Goal: Task Accomplishment & Management: Manage account settings

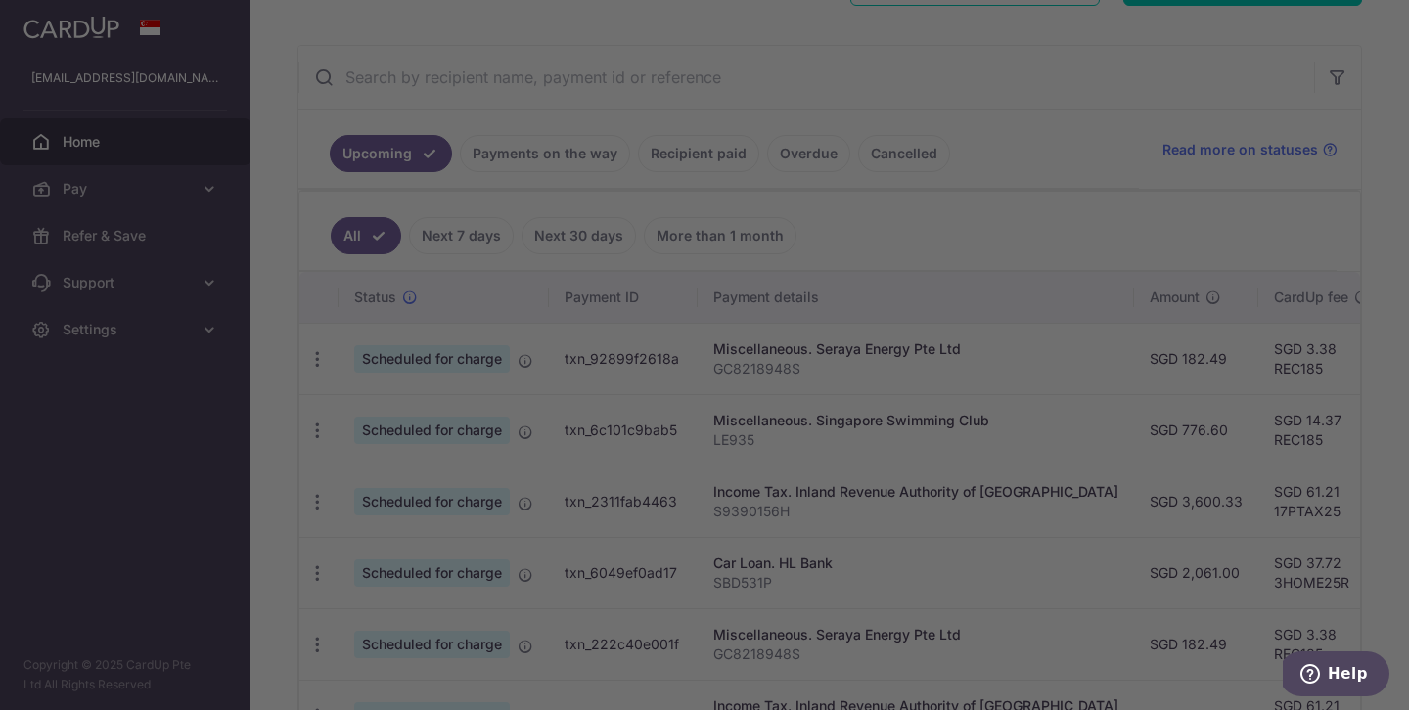
click at [325, 430] on div at bounding box center [711, 358] width 1422 height 717
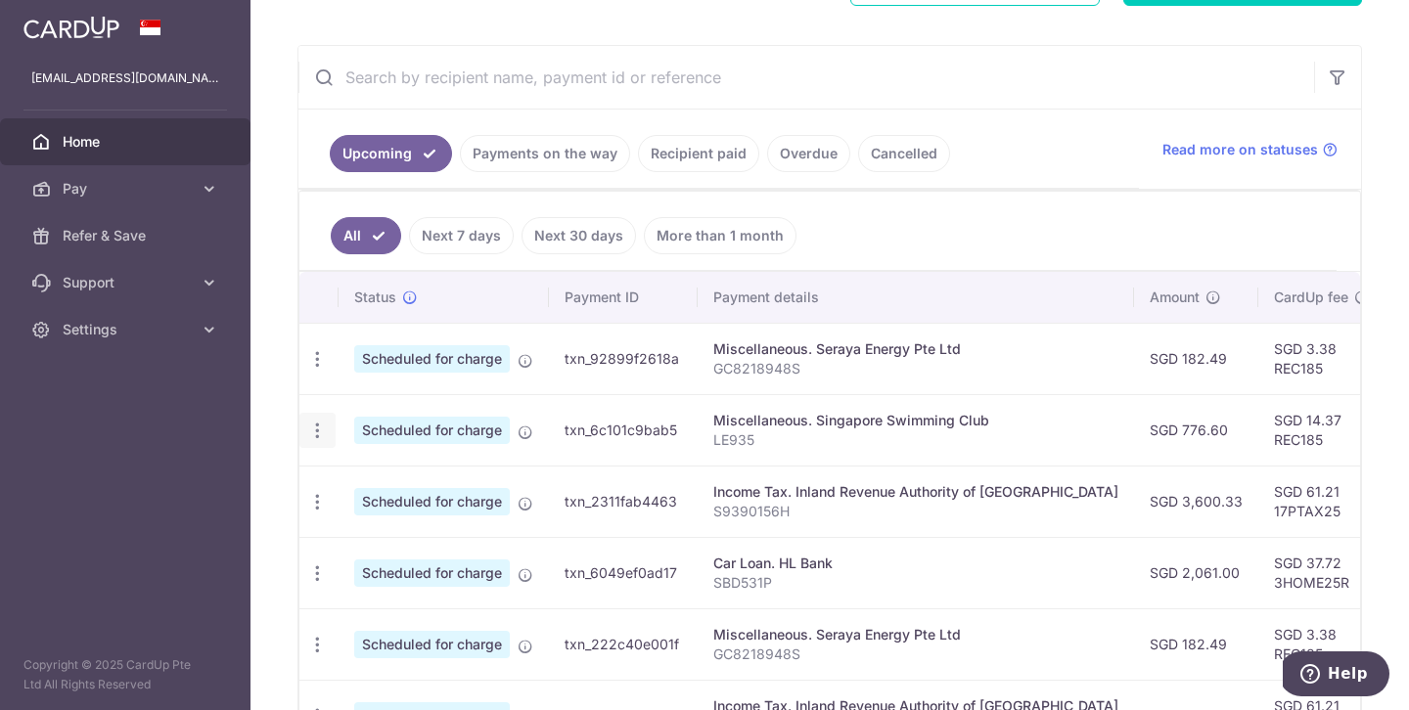
click at [318, 434] on icon "button" at bounding box center [317, 431] width 21 height 21
click at [334, 486] on icon at bounding box center [327, 483] width 23 height 23
radio input "true"
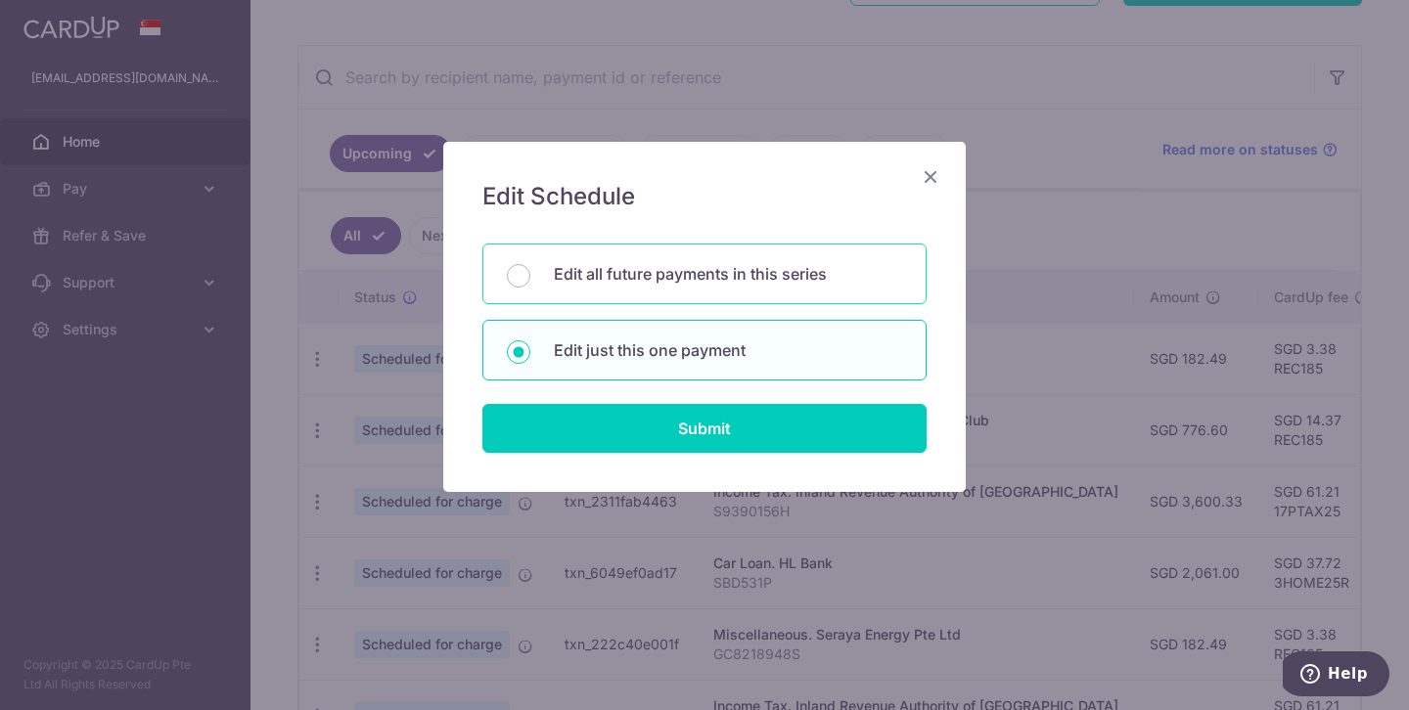
click at [663, 264] on p "Edit all future payments in this series" at bounding box center [728, 273] width 348 height 23
click at [530, 264] on input "Edit all future payments in this series" at bounding box center [518, 275] width 23 height 23
radio input "true"
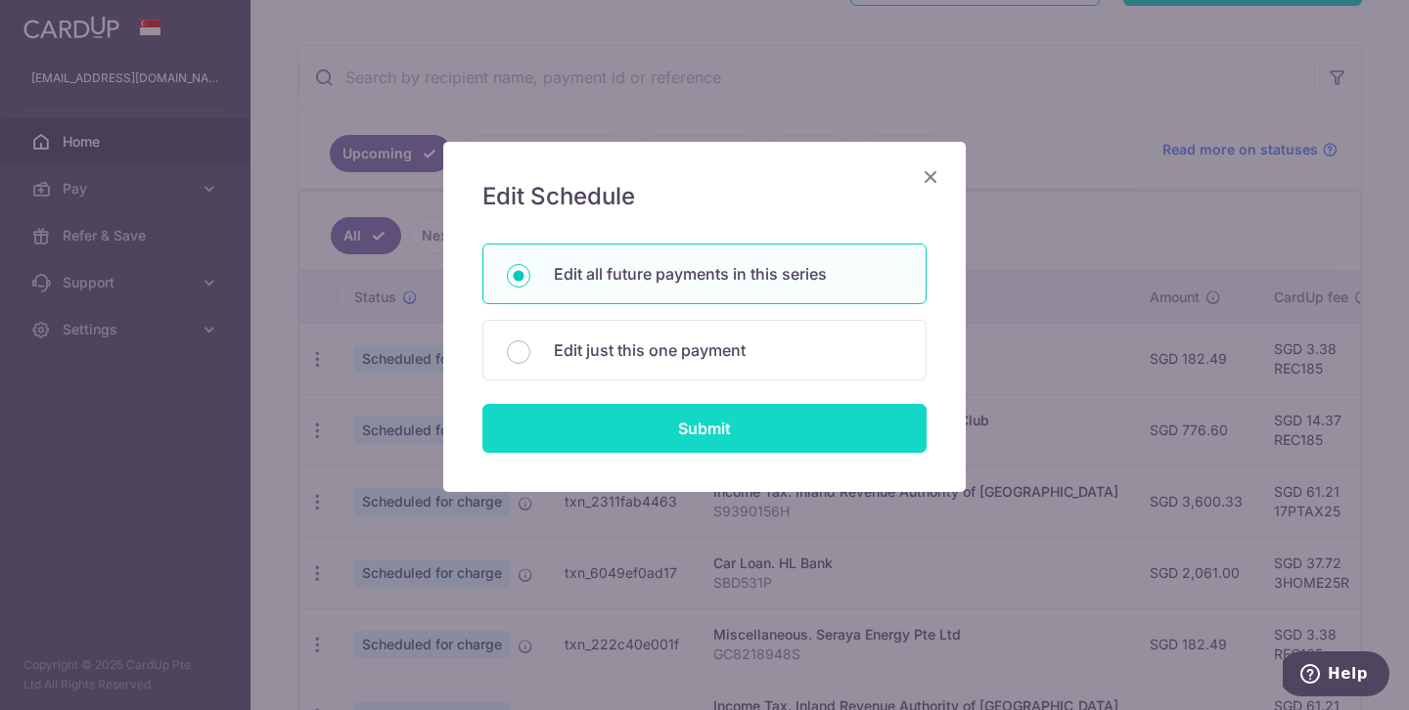
click at [611, 427] on input "Submit" at bounding box center [704, 428] width 444 height 49
radio input "true"
type input "776.60"
type input "LE935"
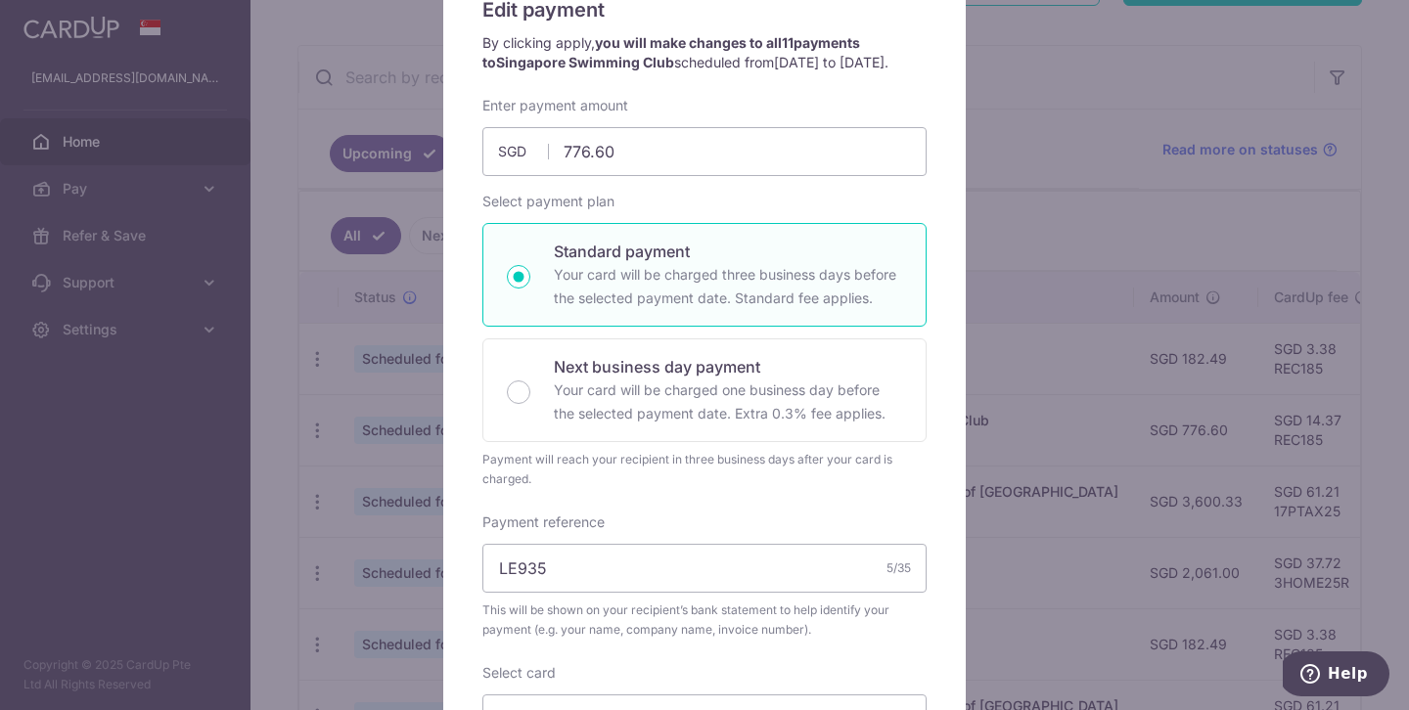
scroll to position [185, 0]
drag, startPoint x: 1397, startPoint y: 646, endPoint x: 1364, endPoint y: 644, distance: 33.3
click at [1364, 644] on div "Edit payment By clicking apply, you will make changes to all 11 payments to Sin…" at bounding box center [704, 355] width 1409 height 710
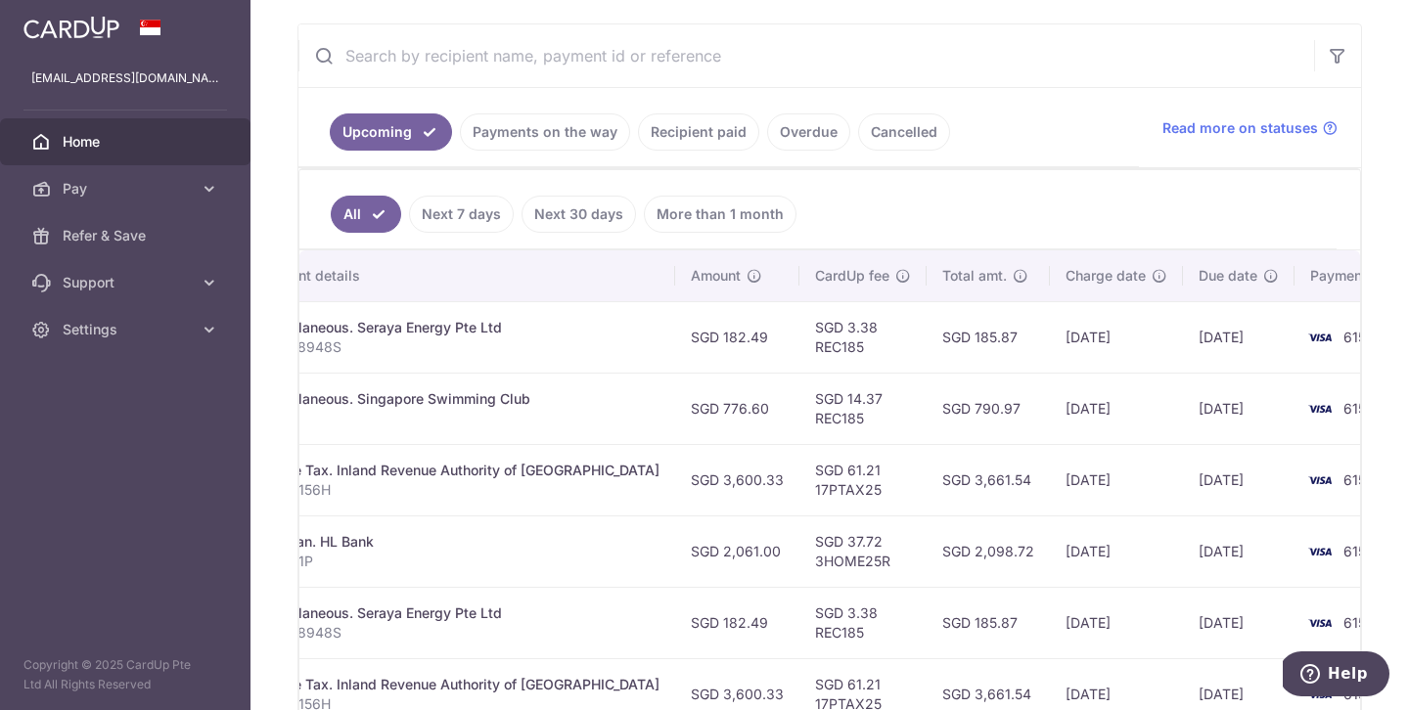
scroll to position [0, 0]
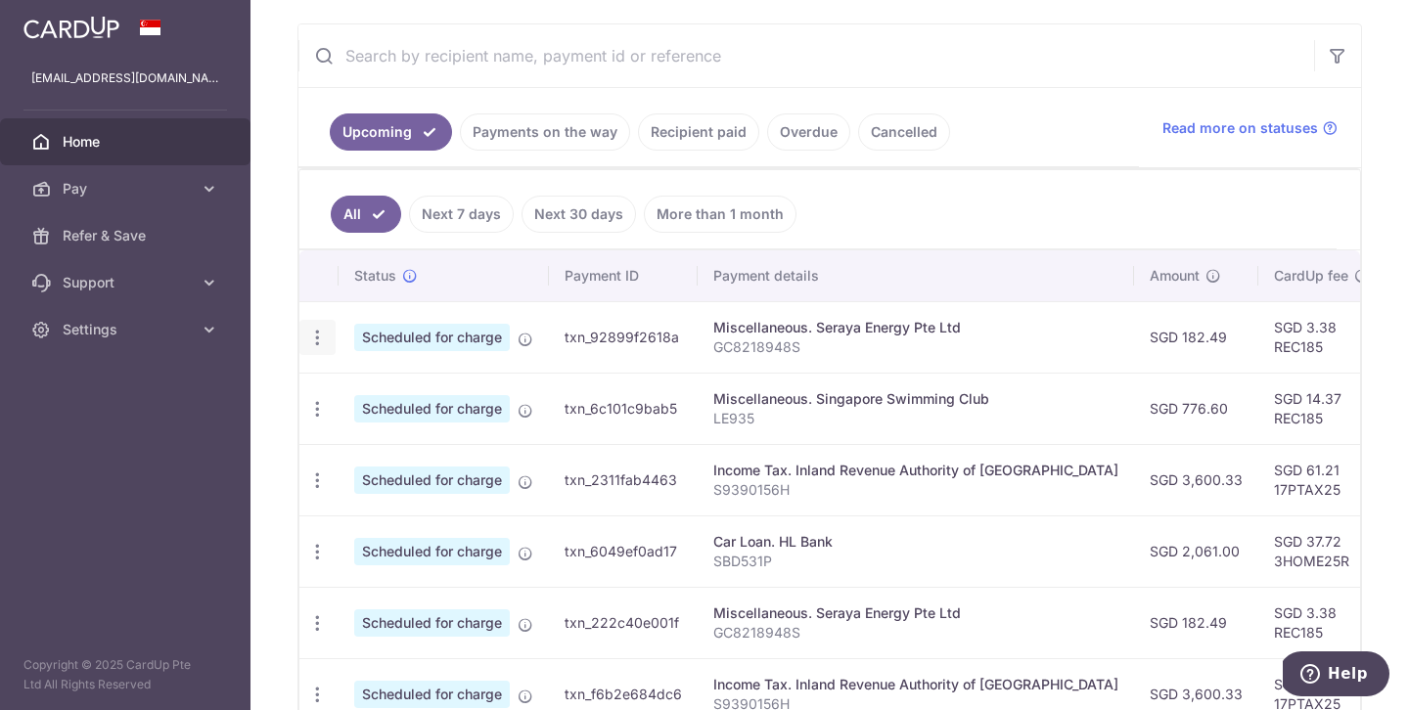
click at [324, 333] on icon "button" at bounding box center [317, 338] width 21 height 21
click at [337, 382] on icon at bounding box center [327, 391] width 23 height 23
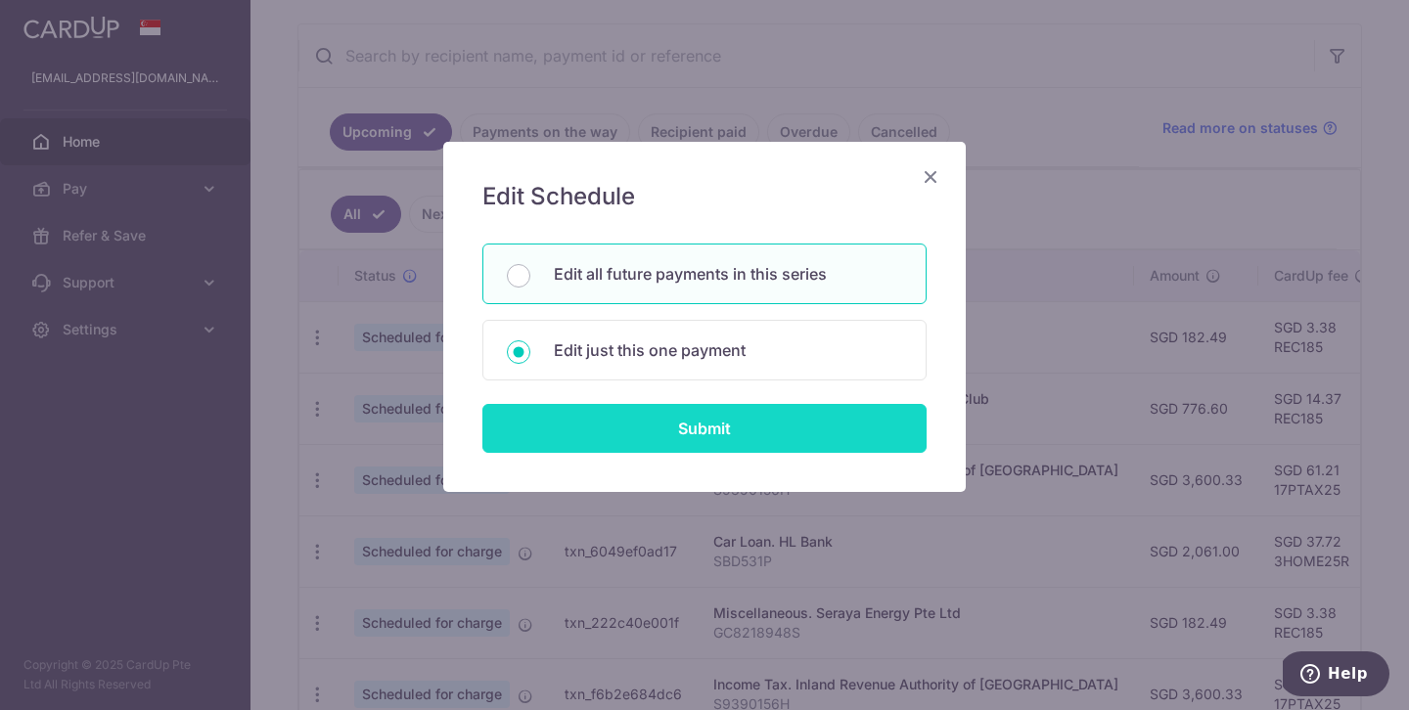
click at [570, 423] on input "Submit" at bounding box center [704, 428] width 444 height 49
type input "182.49"
radio input "true"
type input "19/10/2025"
type input "GC8218948S"
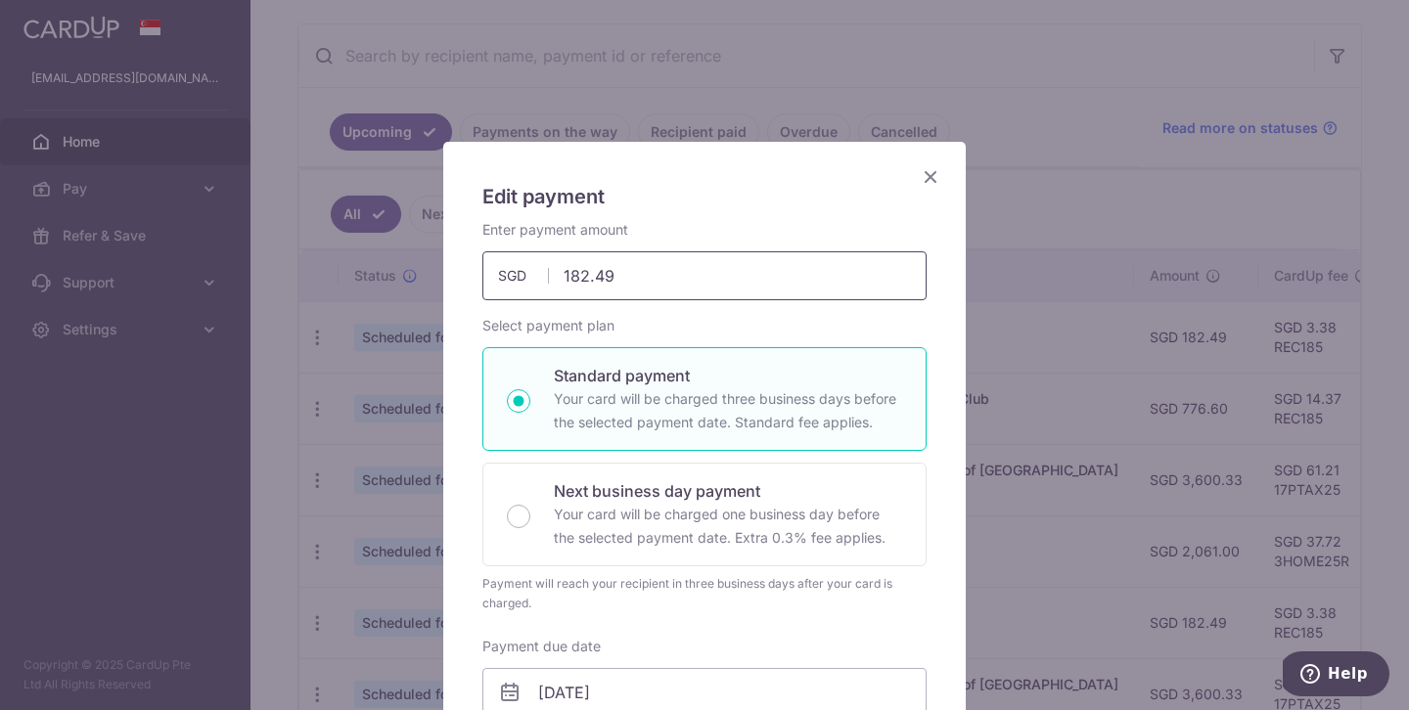
click at [643, 269] on input "182.49" at bounding box center [704, 275] width 444 height 49
type input "181.64"
click at [695, 322] on div "Select payment plan Standard payment Your card will be charged three business d…" at bounding box center [704, 464] width 444 height 297
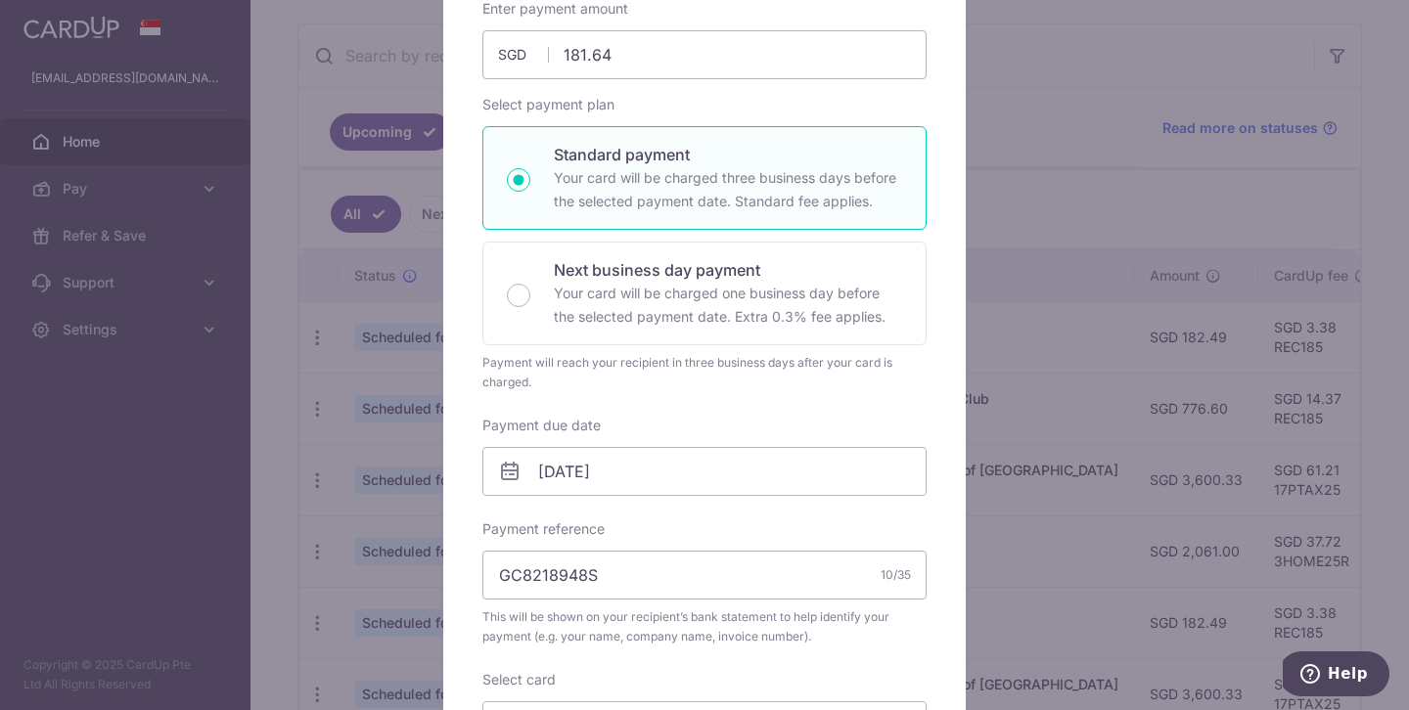
scroll to position [223, 0]
click at [665, 461] on input "19/10/2025" at bounding box center [704, 469] width 444 height 49
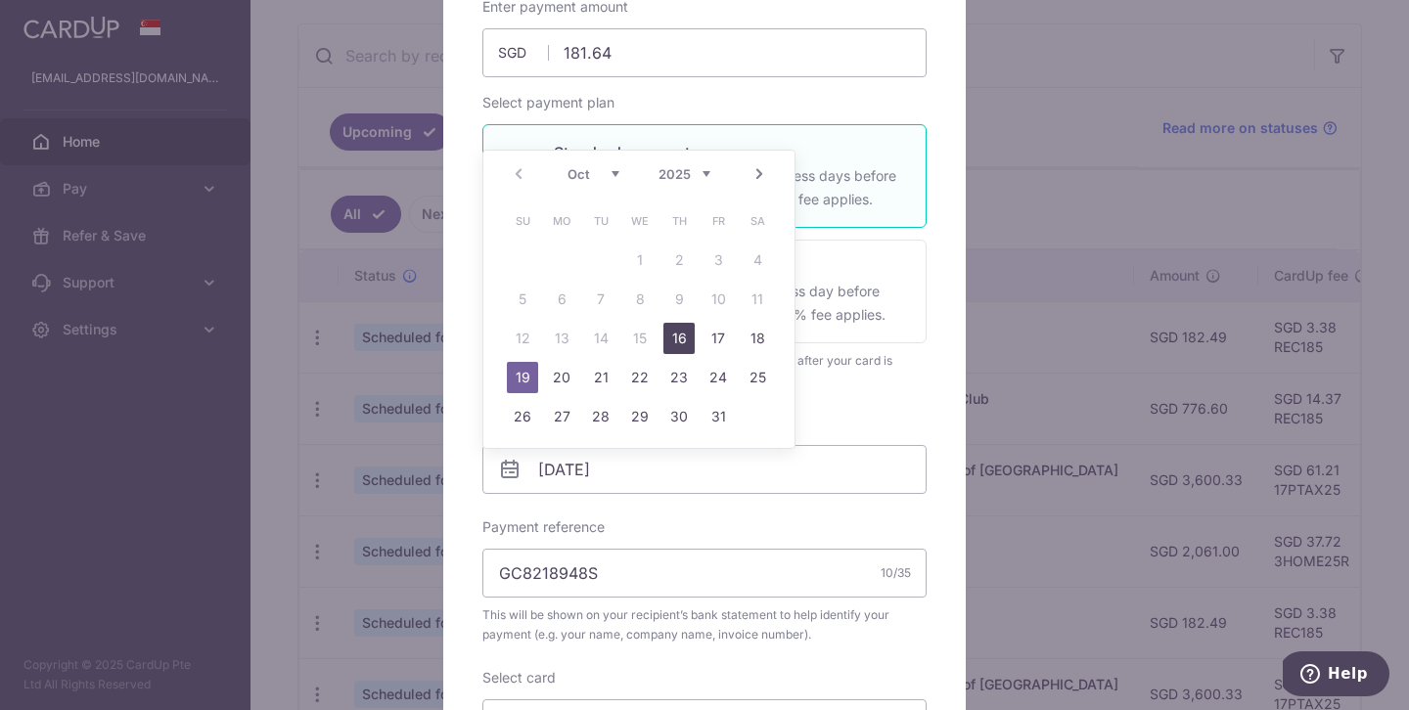
click at [683, 340] on link "16" at bounding box center [678, 338] width 31 height 31
type input "[DATE]"
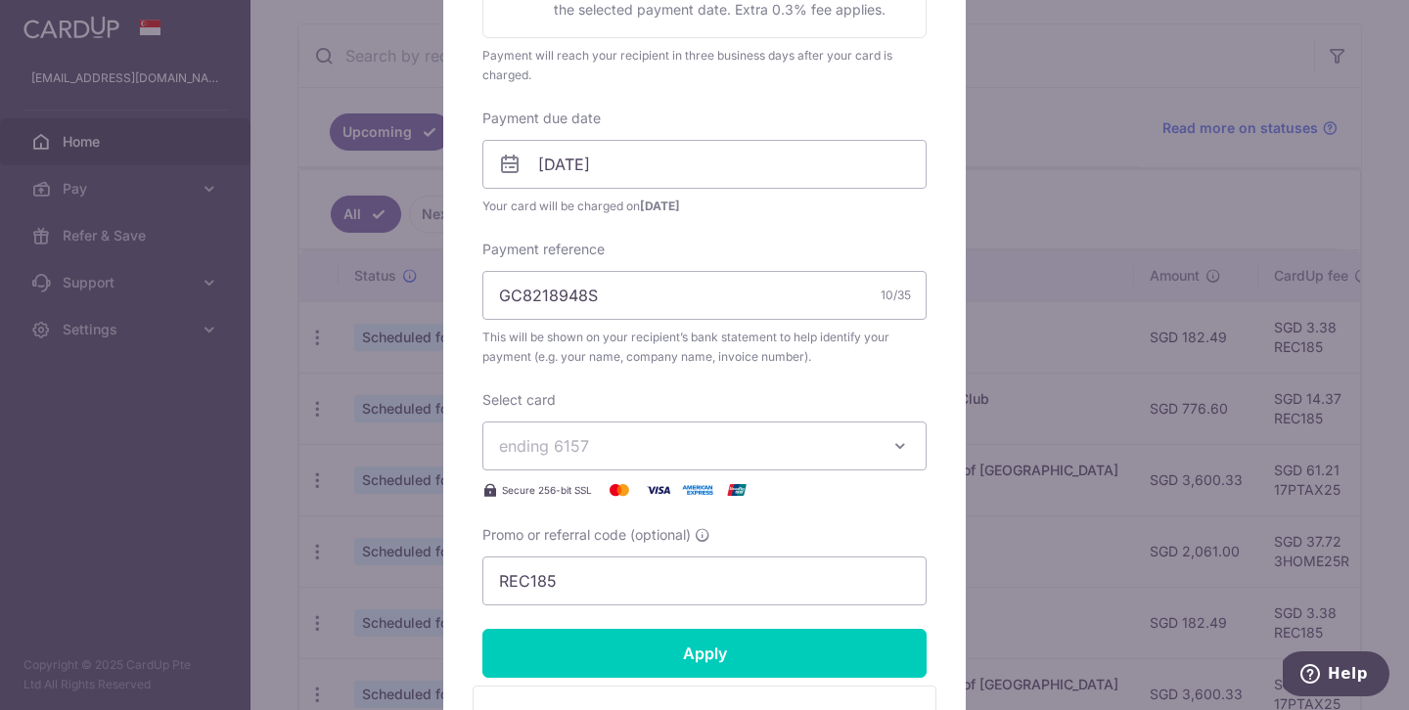
scroll to position [536, 0]
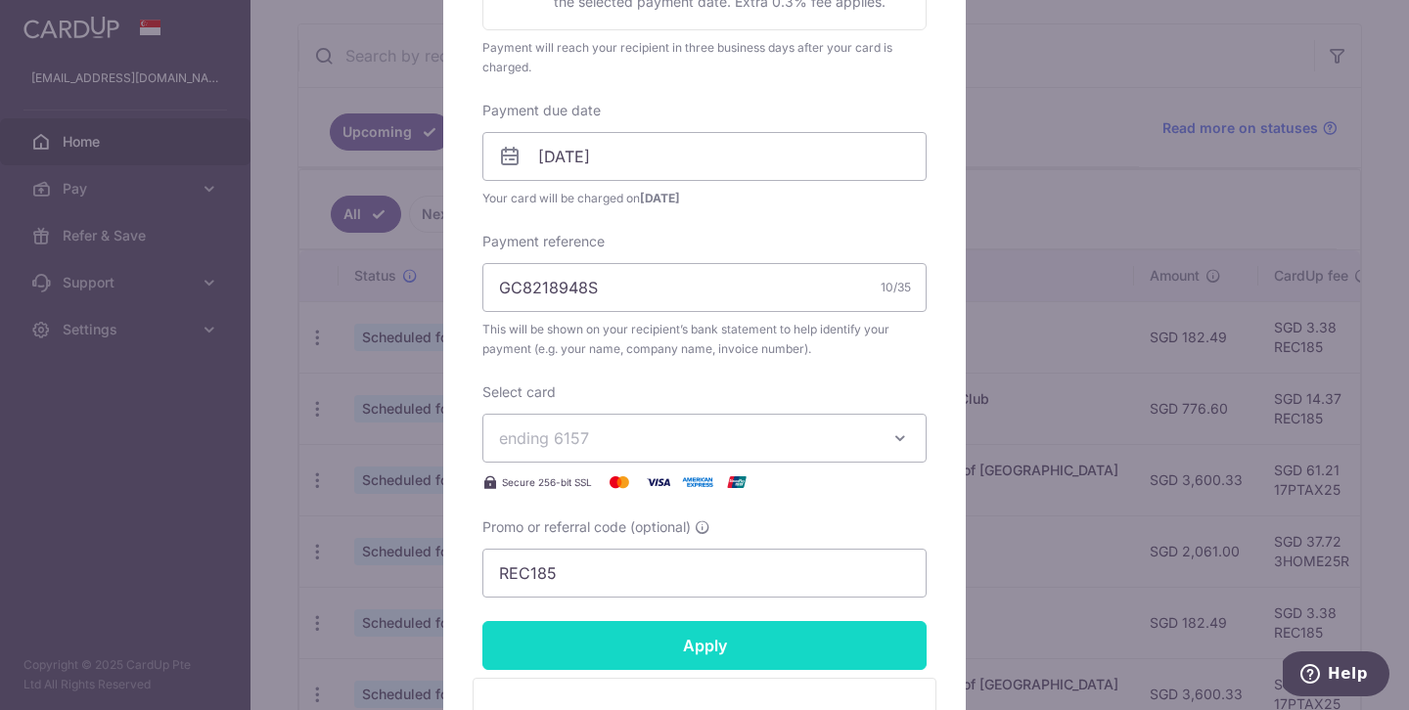
click at [640, 659] on input "Apply" at bounding box center [704, 645] width 444 height 49
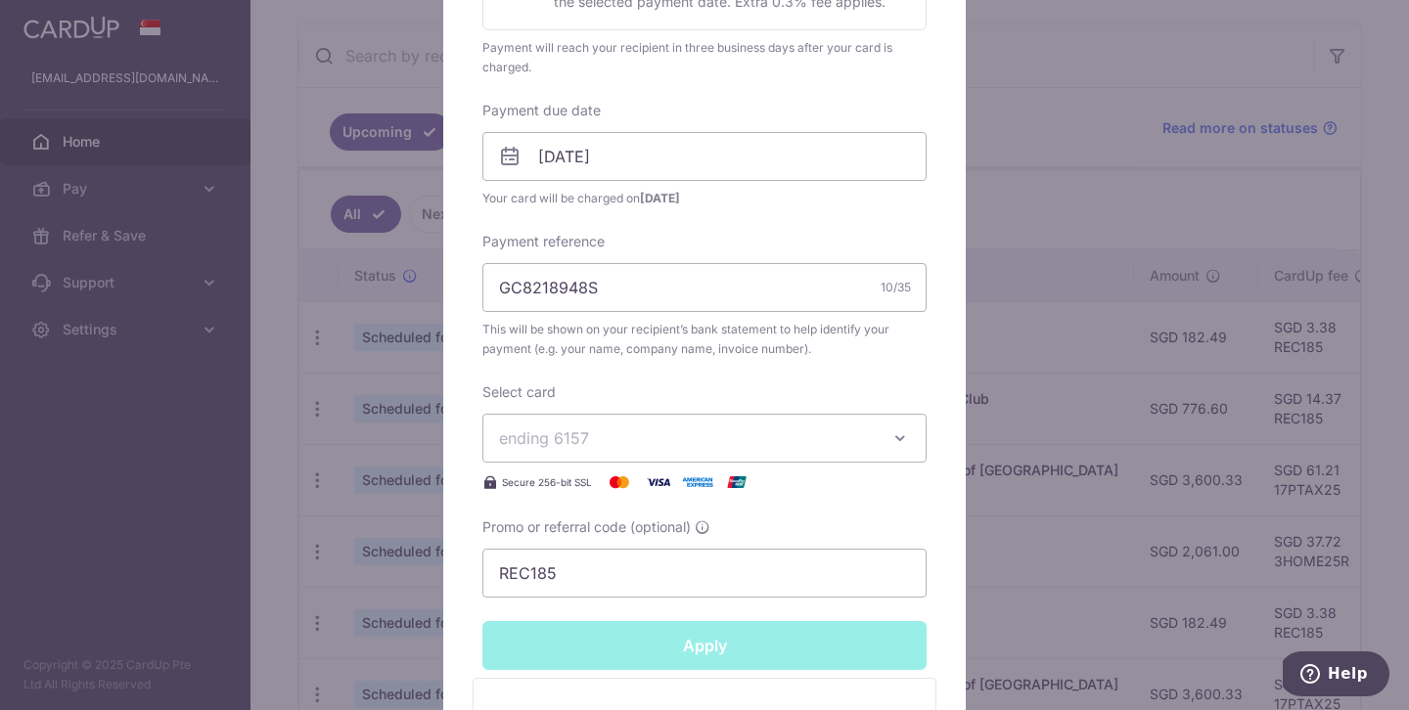
type input "Successfully Applied"
click at [960, 239] on div "Edit payment By clicking apply, you will make changes to all 11 payments to Ser…" at bounding box center [704, 236] width 522 height 1398
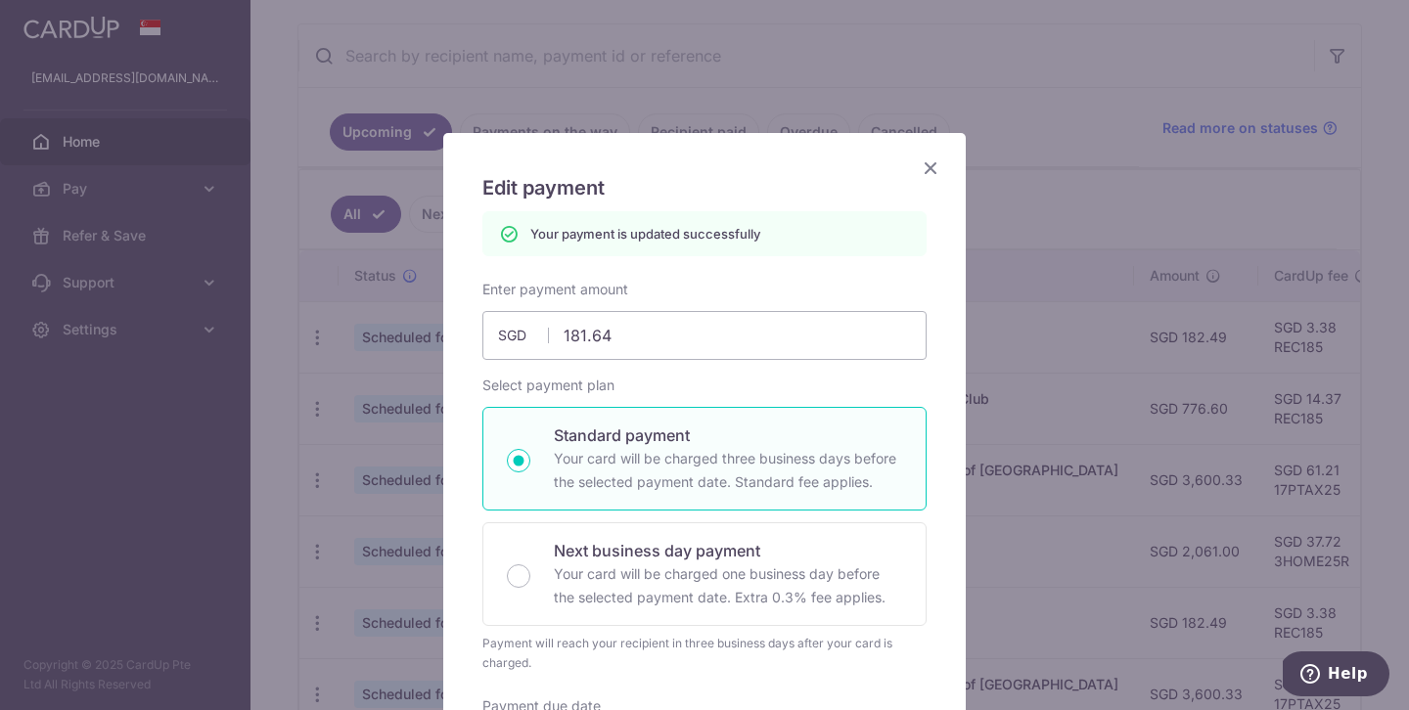
scroll to position [0, 0]
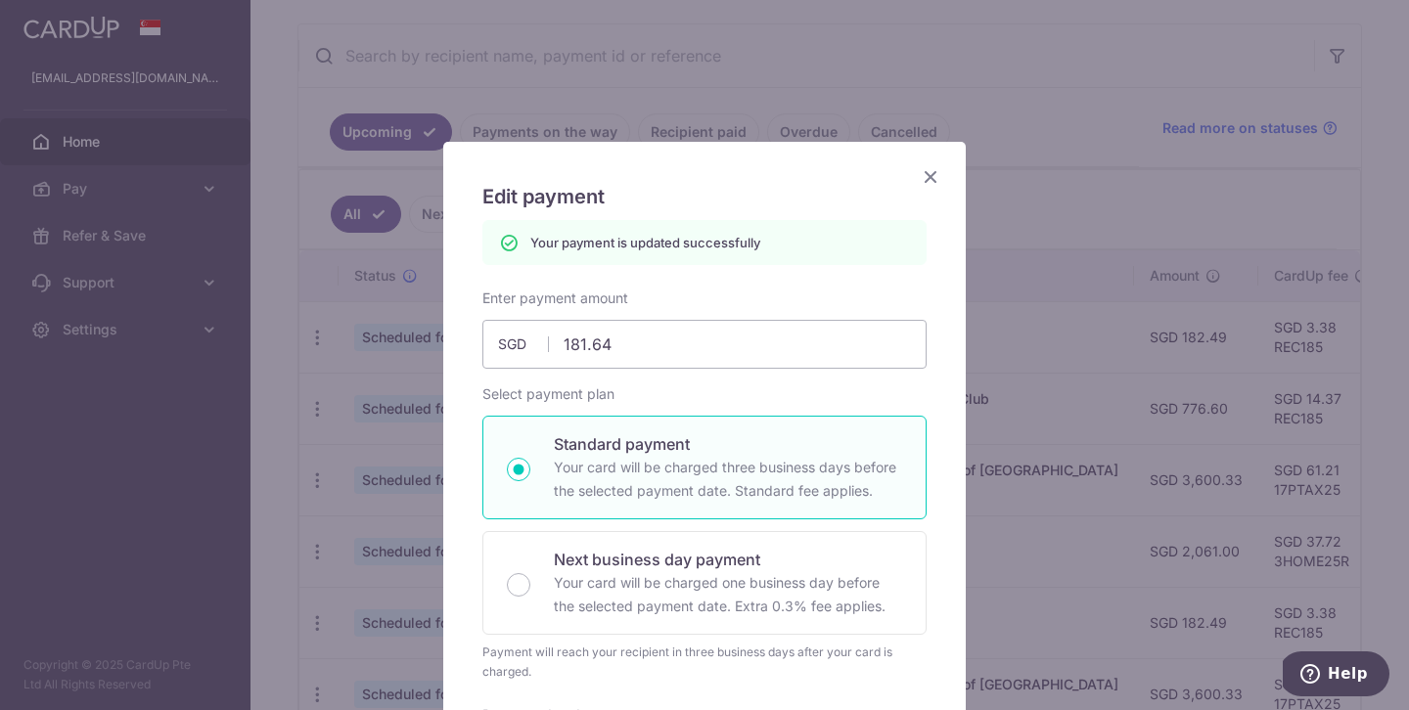
click at [931, 180] on icon "Close" at bounding box center [930, 176] width 23 height 24
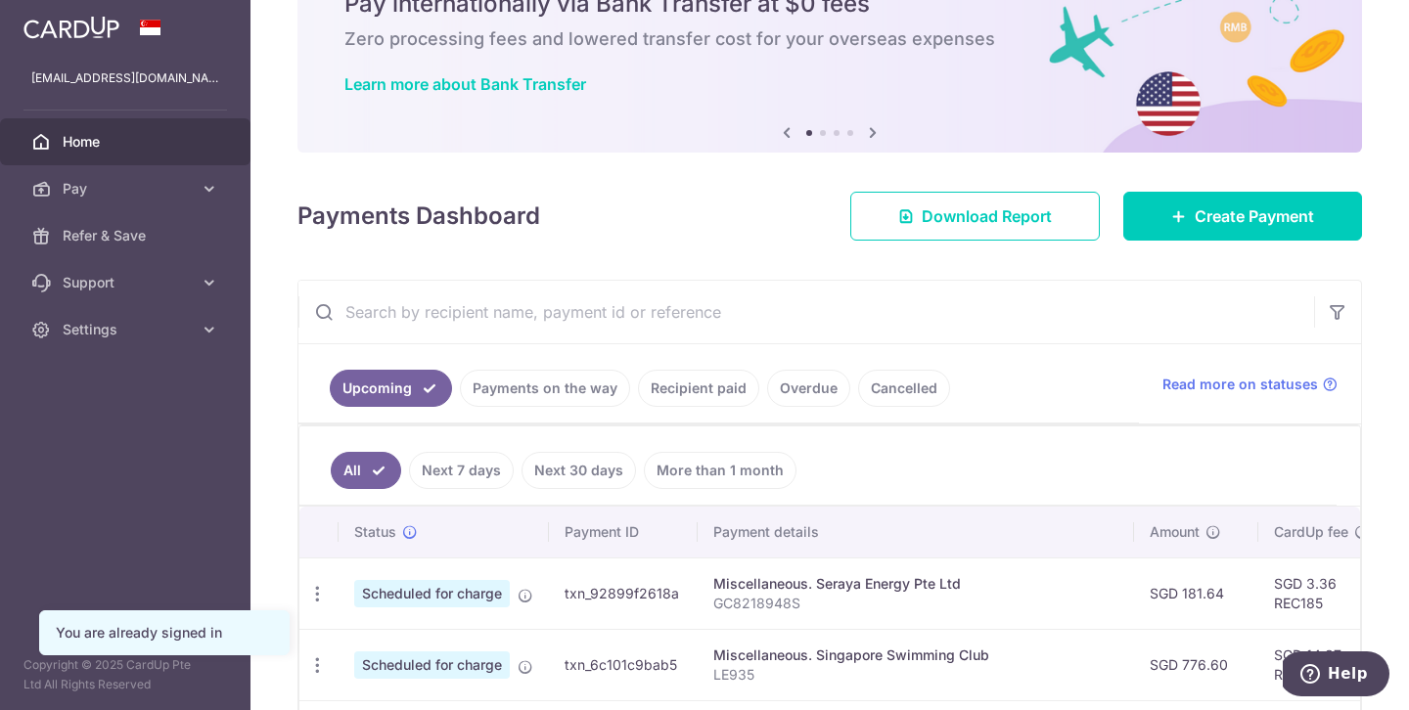
scroll to position [99, 0]
click at [139, 157] on link "Home" at bounding box center [125, 141] width 250 height 47
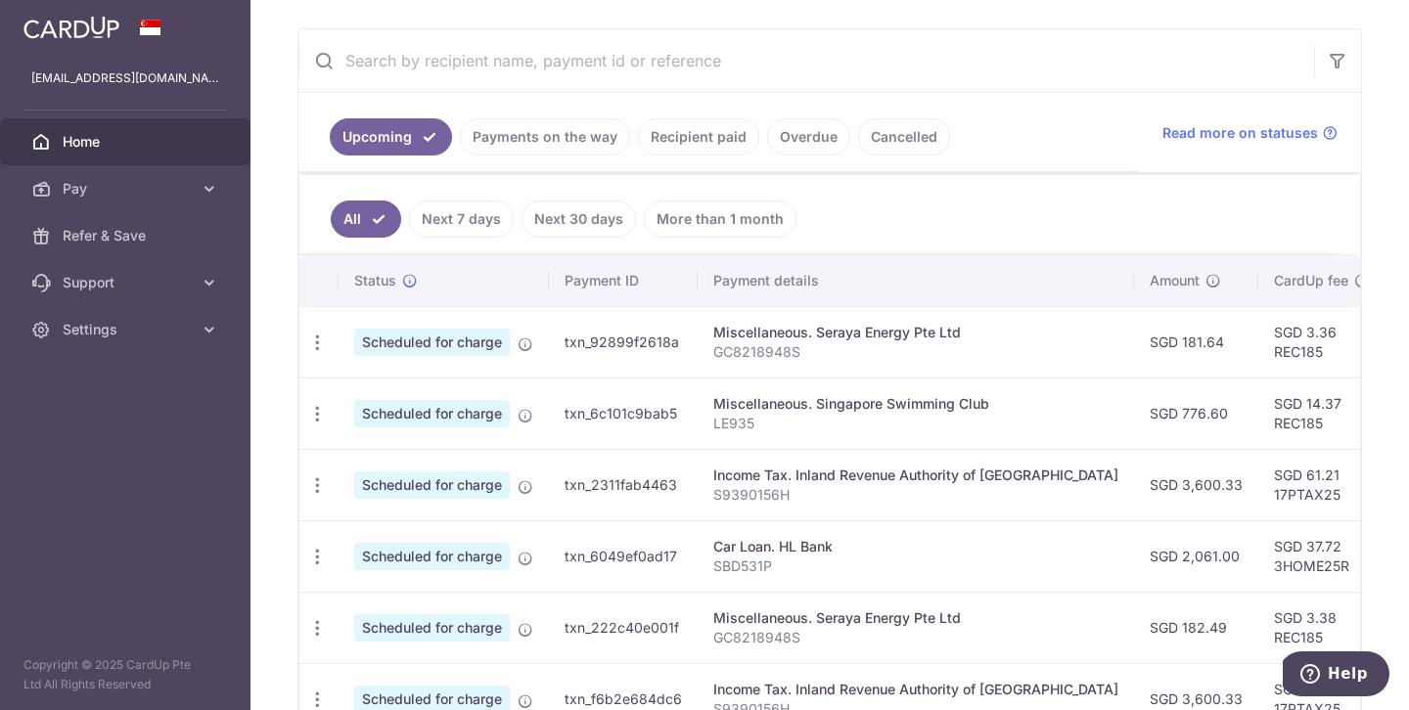
scroll to position [352, 0]
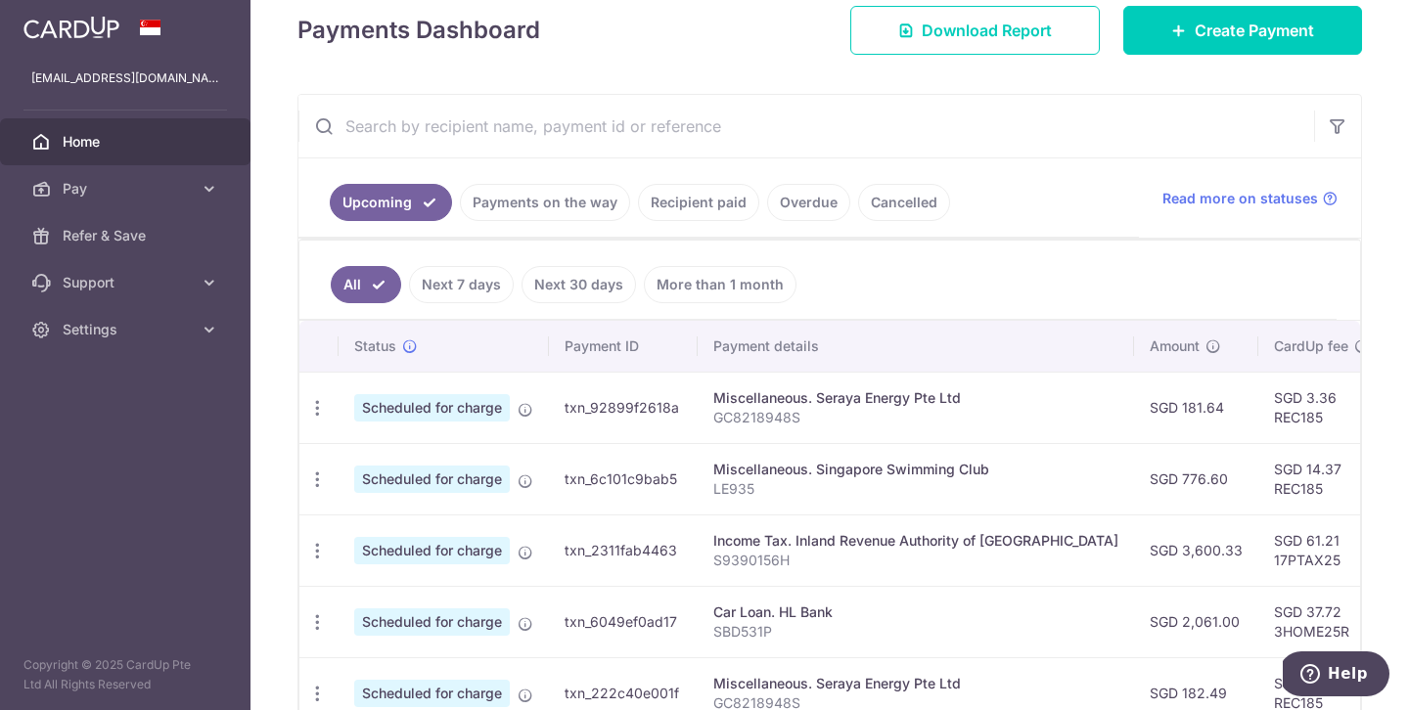
scroll to position [287, 0]
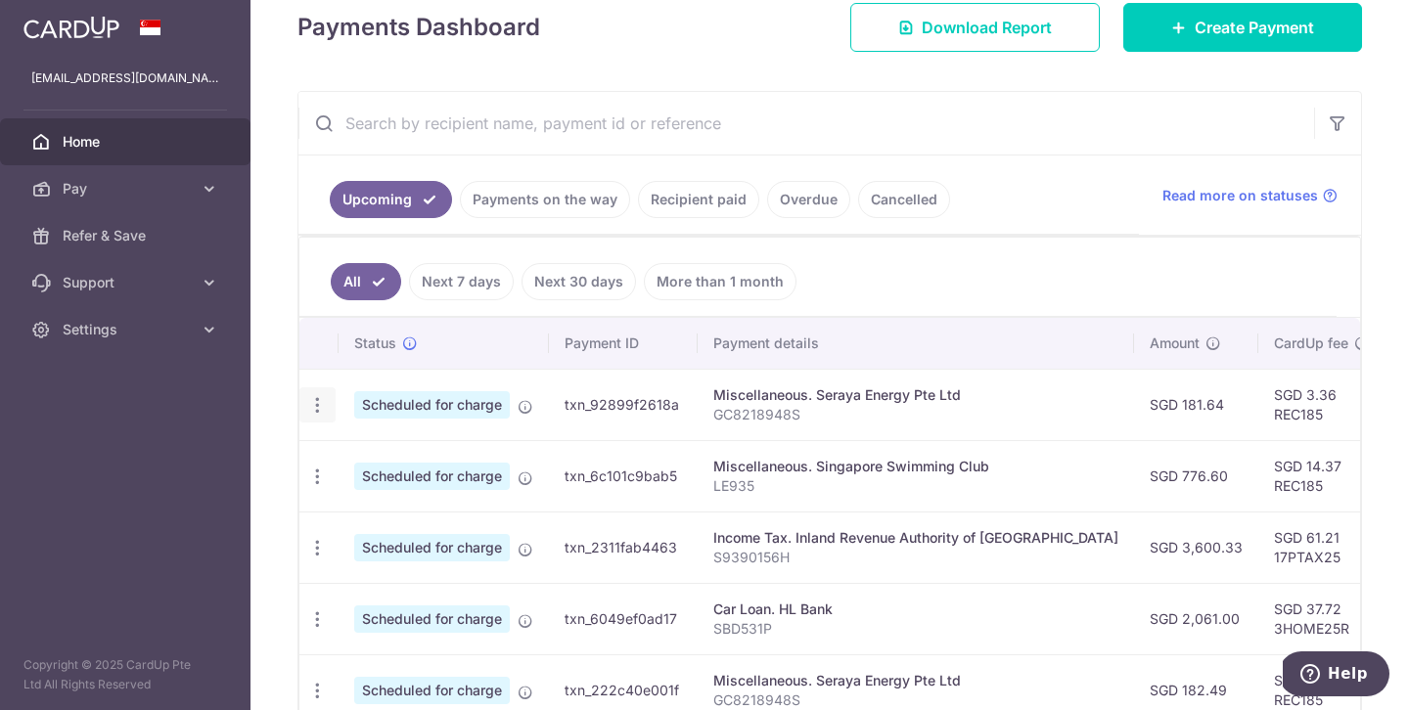
click at [317, 396] on icon "button" at bounding box center [317, 405] width 21 height 21
click at [351, 473] on link "Update payment" at bounding box center [401, 458] width 203 height 47
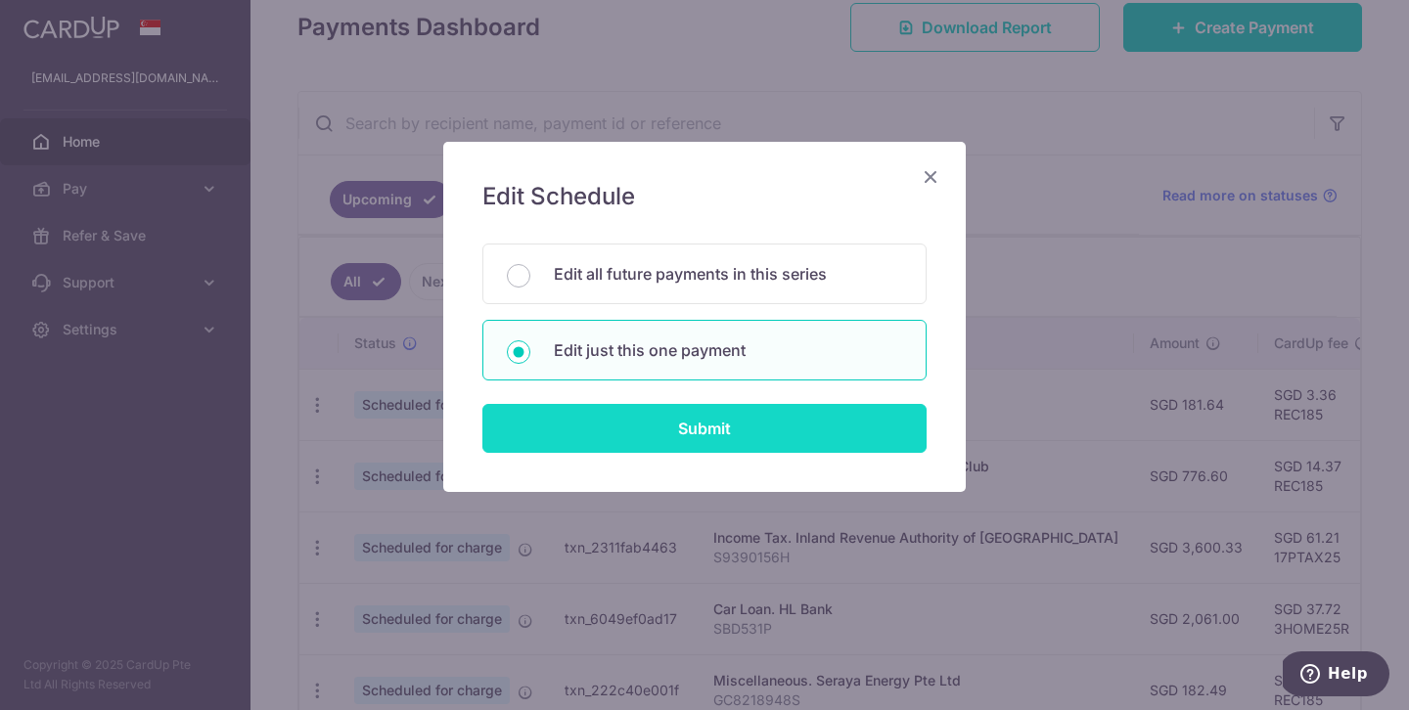
click at [678, 438] on input "Submit" at bounding box center [704, 428] width 444 height 49
radio input "true"
type input "181.64"
type input "[DATE]"
type input "GC8218948S"
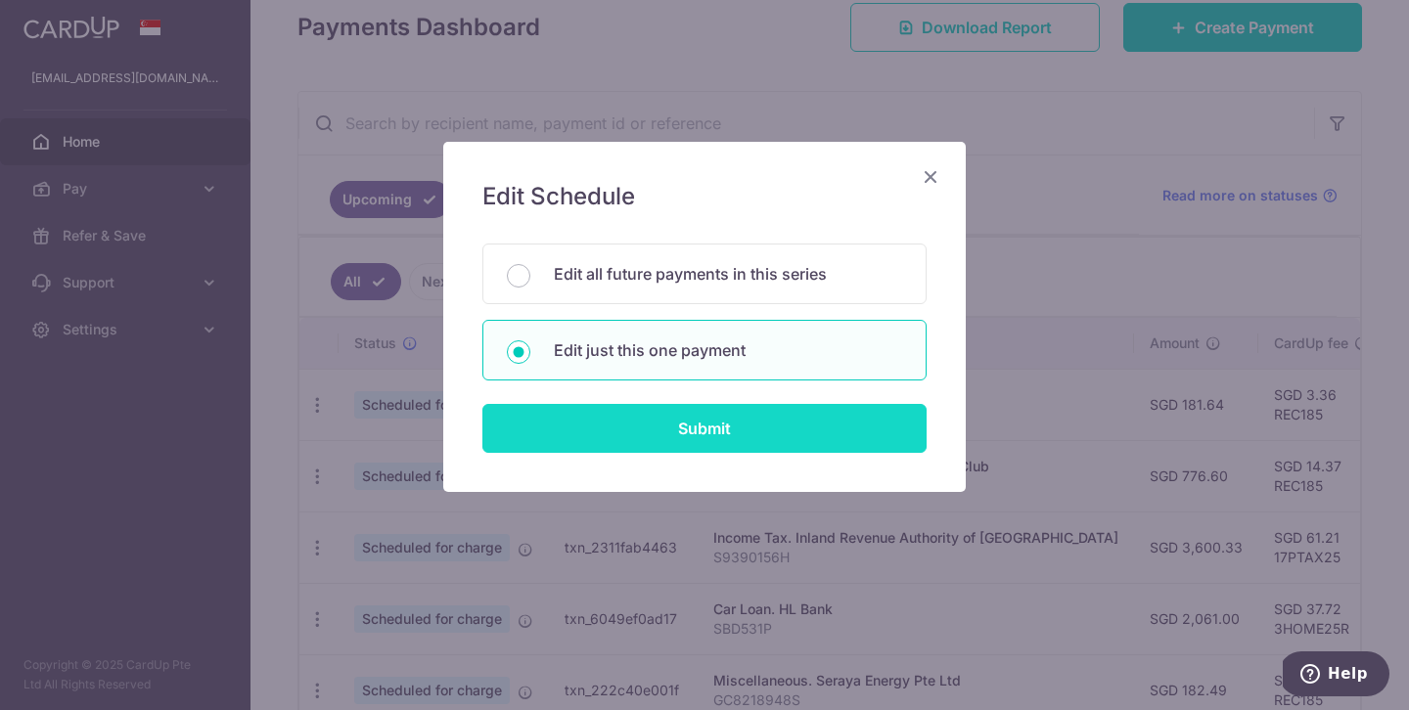
type input "REC185"
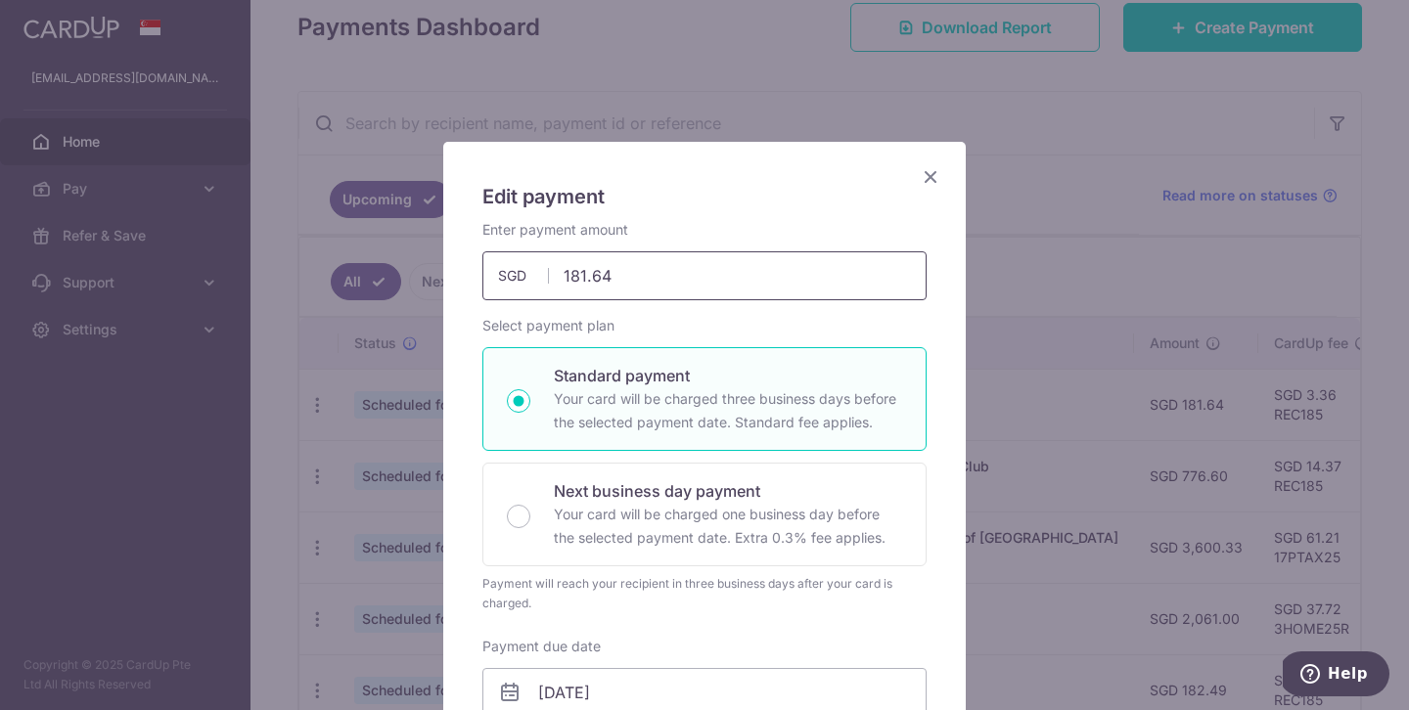
click at [670, 282] on input "181.64" at bounding box center [704, 275] width 444 height 49
type input "181.63"
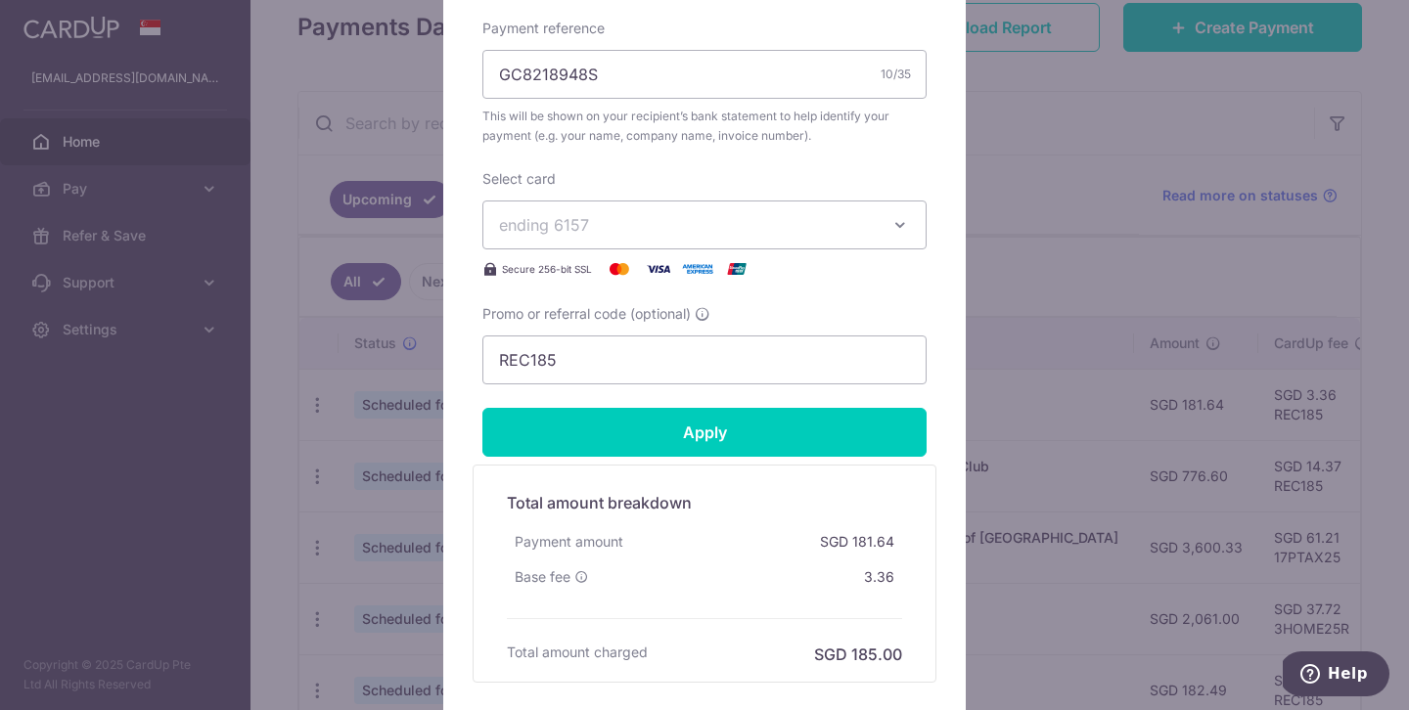
scroll to position [749, 0]
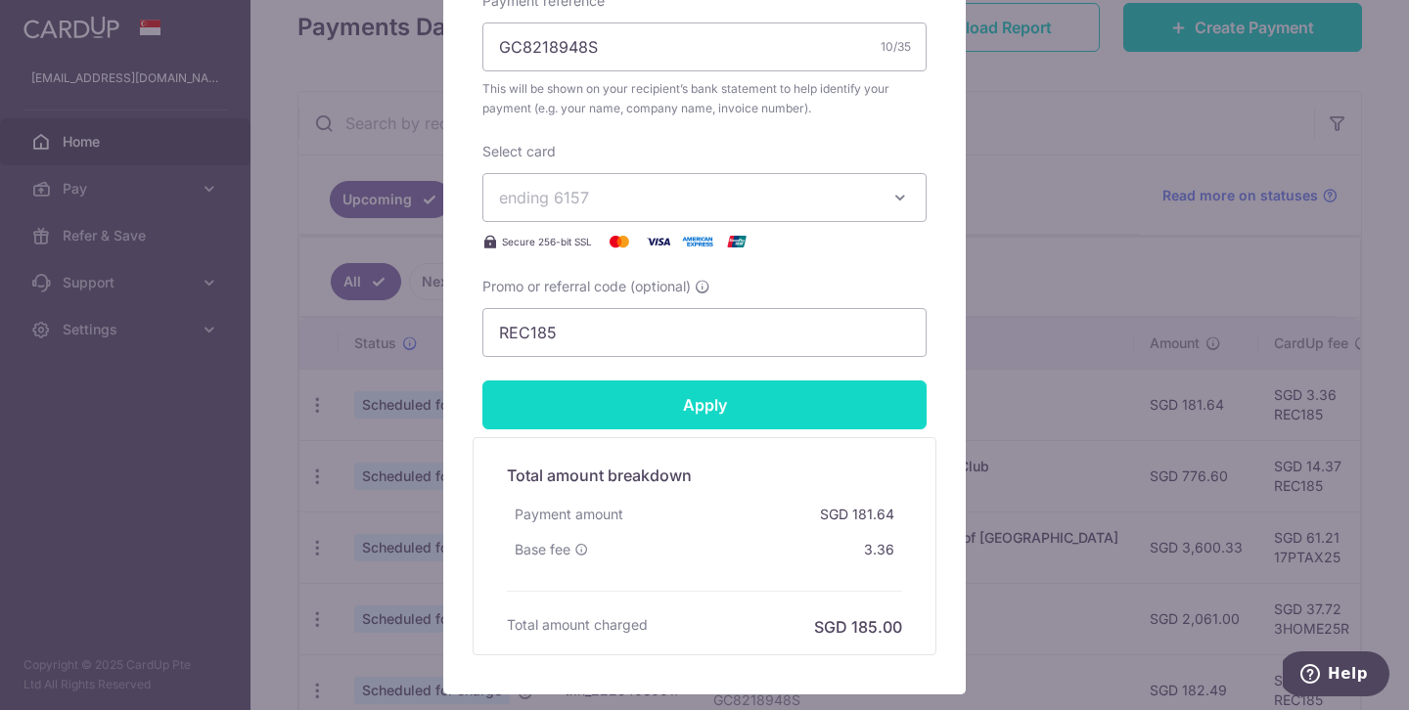
click at [662, 404] on input "Apply" at bounding box center [704, 405] width 444 height 49
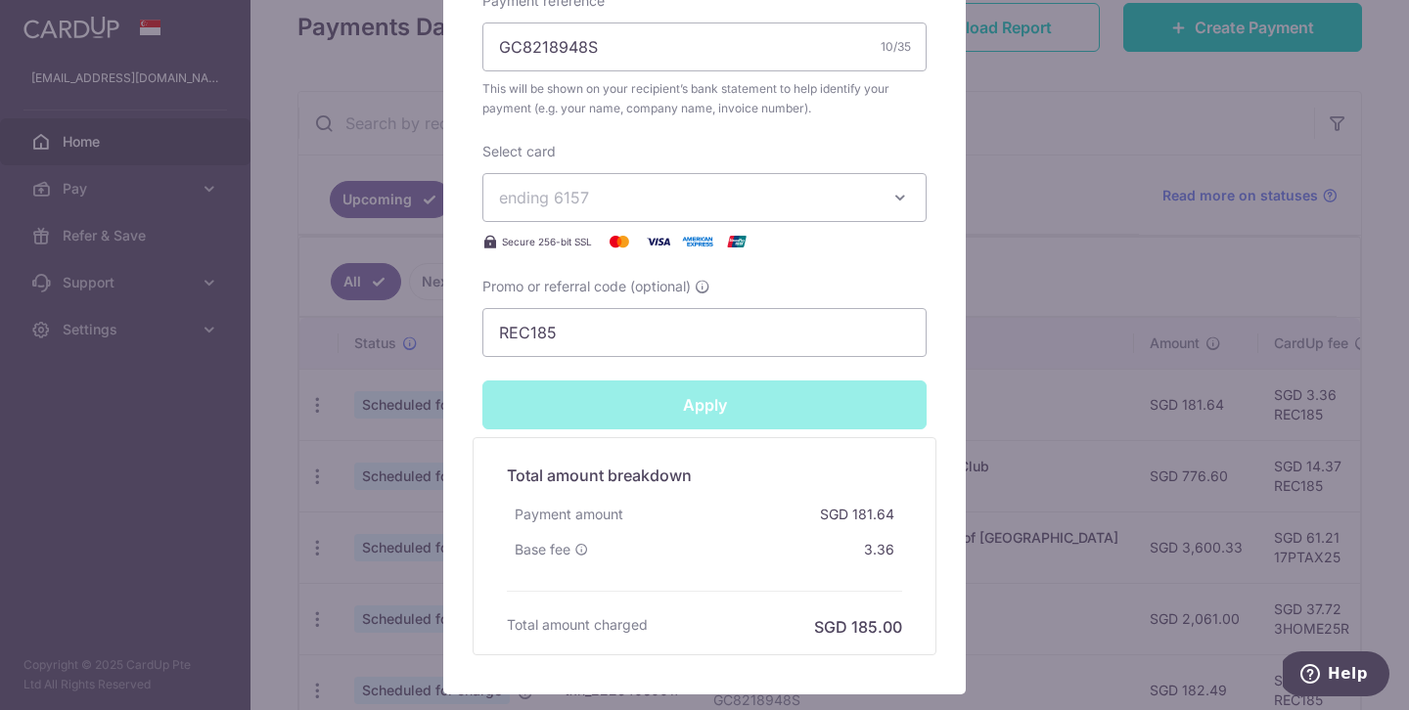
type input "Successfully Applied"
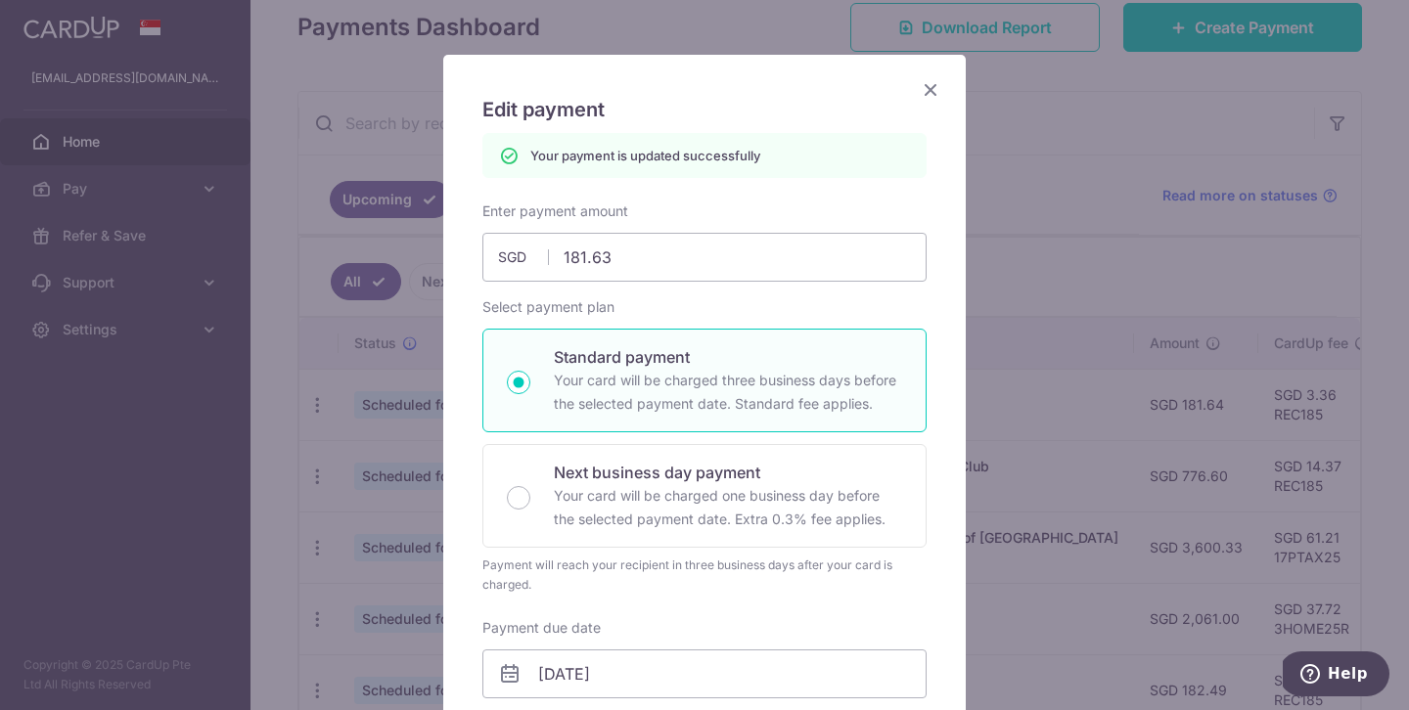
scroll to position [72, 0]
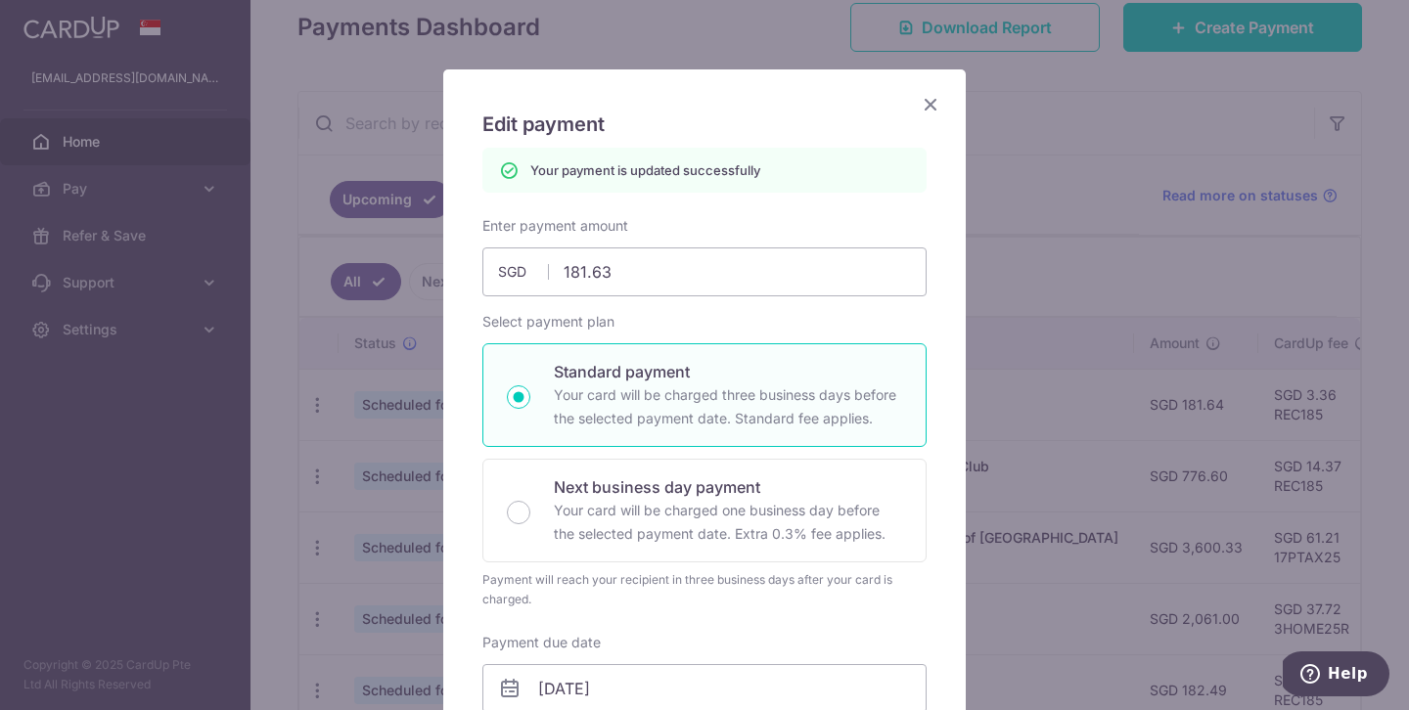
click at [934, 100] on icon "Close" at bounding box center [930, 104] width 23 height 24
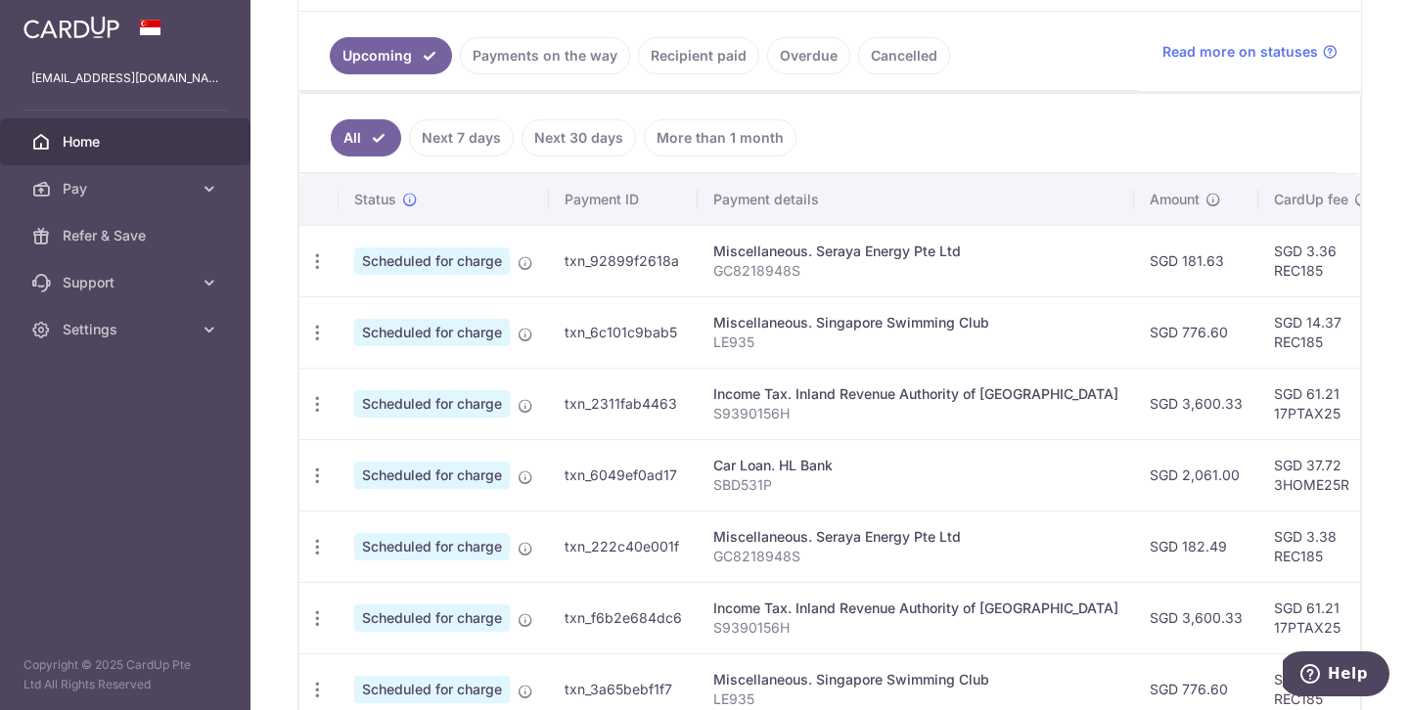
scroll to position [507, 0]
